Goal: Information Seeking & Learning: Learn about a topic

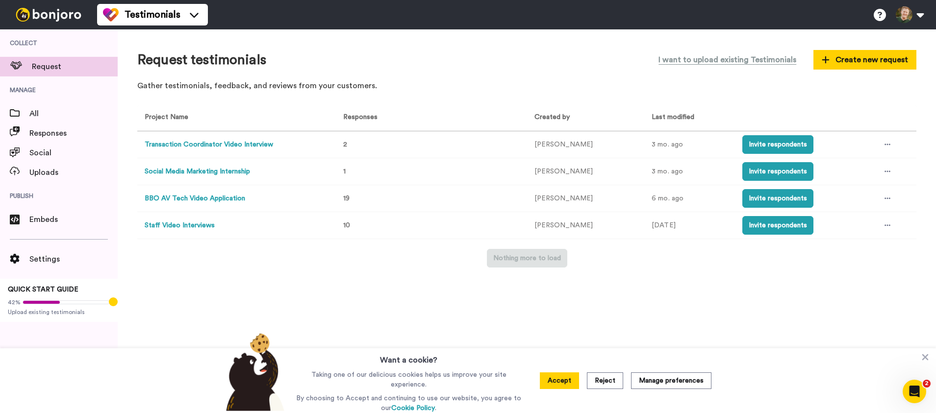
click at [527, 72] on div "Request testimonials I want to upload existing Testimonials Create new request …" at bounding box center [526, 73] width 779 height 48
click at [529, 65] on div "Request testimonials I want to upload existing Testimonials Create new request" at bounding box center [526, 60] width 779 height 22
click at [525, 69] on div "Request testimonials I want to upload existing Testimonials Create new request" at bounding box center [526, 60] width 779 height 22
click at [762, 320] on div "Request testimonials I want to upload existing Testimonials Create new request …" at bounding box center [527, 221] width 818 height 384
click at [237, 141] on button "Transaction Coordinator Video Interview" at bounding box center [209, 145] width 128 height 10
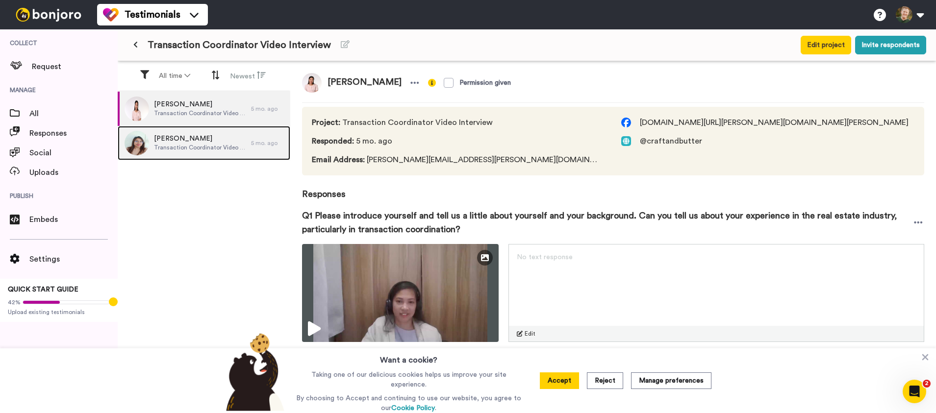
click at [210, 137] on span "Jessica Balbuena" at bounding box center [200, 139] width 92 height 10
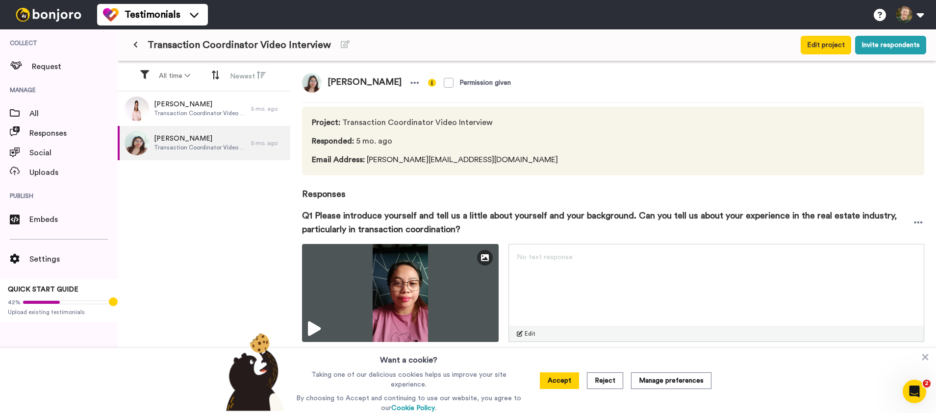
click at [180, 247] on div "Roselle Borromeo Transaction Coordinator Video Interview 5 mo. ago Jessica Balb…" at bounding box center [204, 253] width 173 height 323
